Goal: Check status

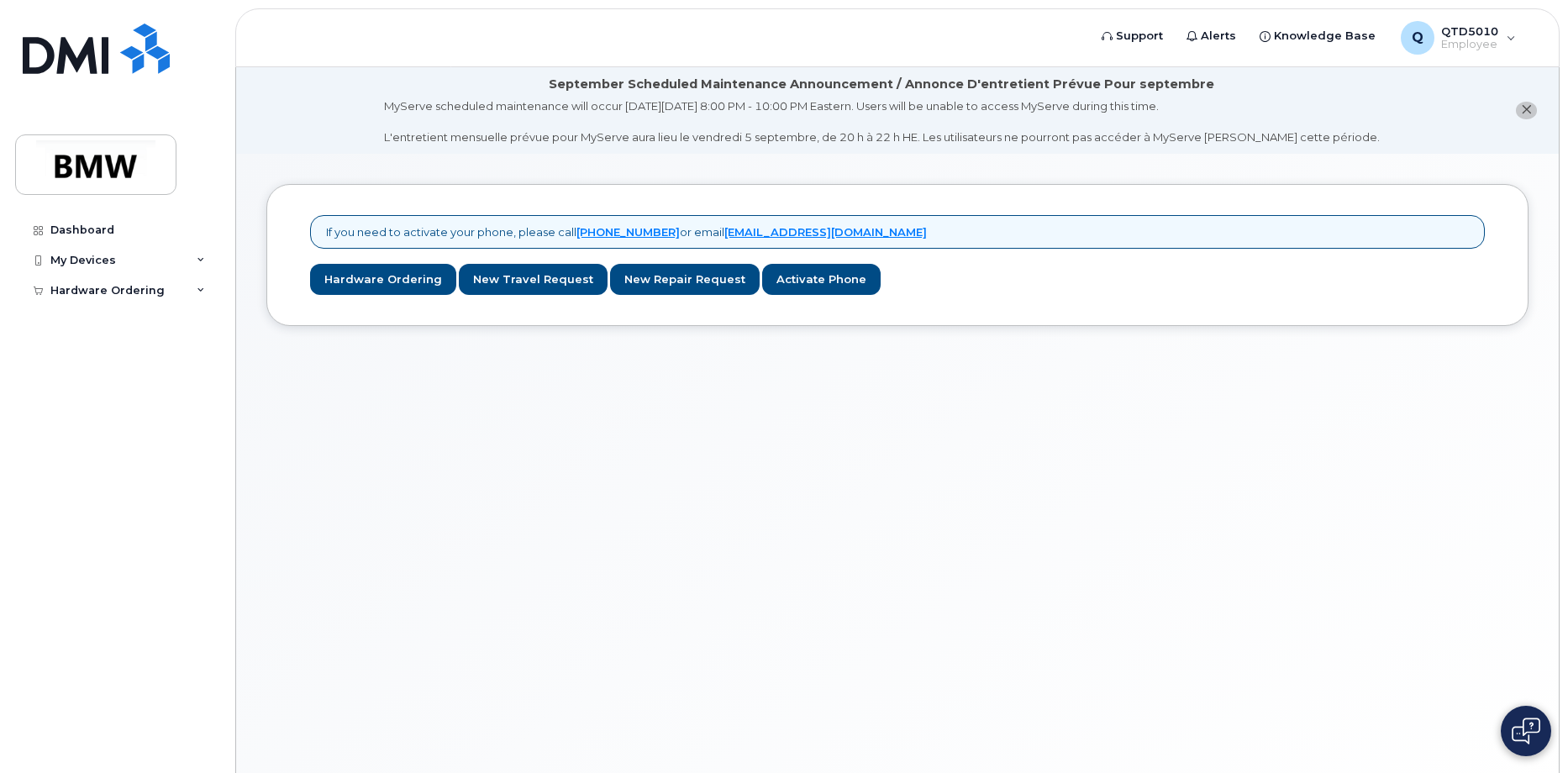
drag, startPoint x: 85, startPoint y: 291, endPoint x: 125, endPoint y: 339, distance: 62.5
click at [85, 291] on div "Hardware Ordering" at bounding box center [107, 291] width 114 height 14
click at [117, 333] on link "My Orders" at bounding box center [132, 320] width 174 height 32
